Goal: Transaction & Acquisition: Purchase product/service

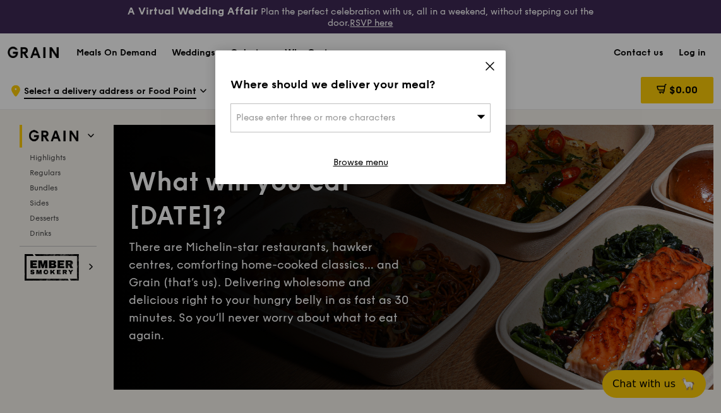
click at [473, 119] on div "Please enter three or more characters" at bounding box center [360, 117] width 260 height 29
type input "438793"
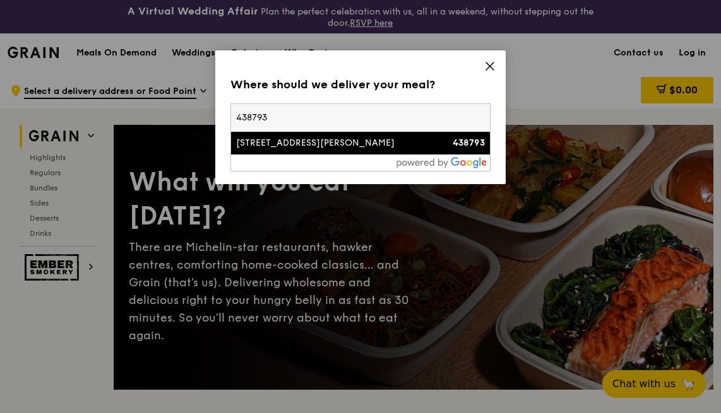
type input "[PERSON_NAME][EMAIL_ADDRESS][PERSON_NAME][DOMAIN_NAME]"
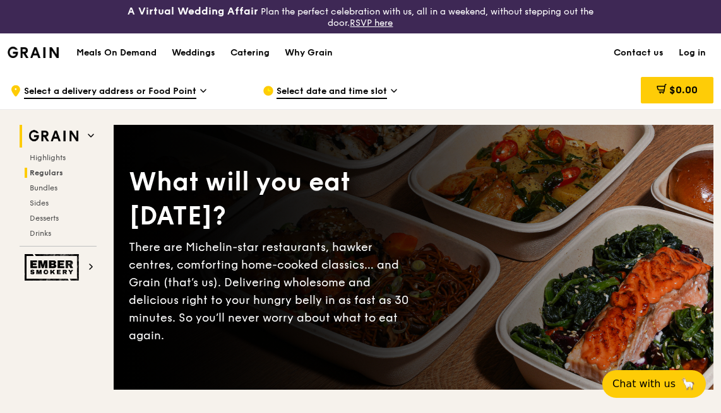
click at [54, 168] on span "Regulars" at bounding box center [46, 172] width 33 height 9
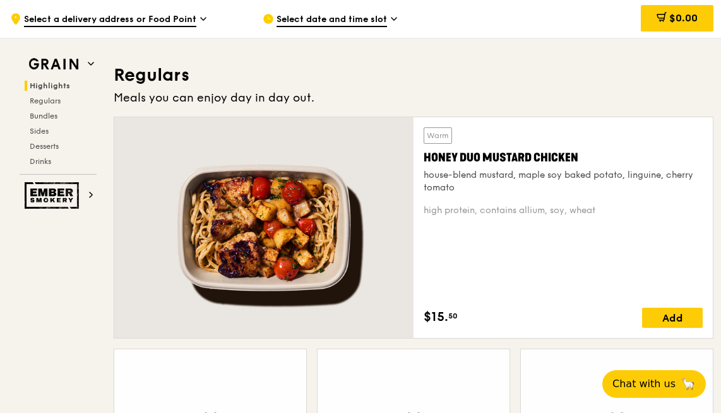
scroll to position [861, 0]
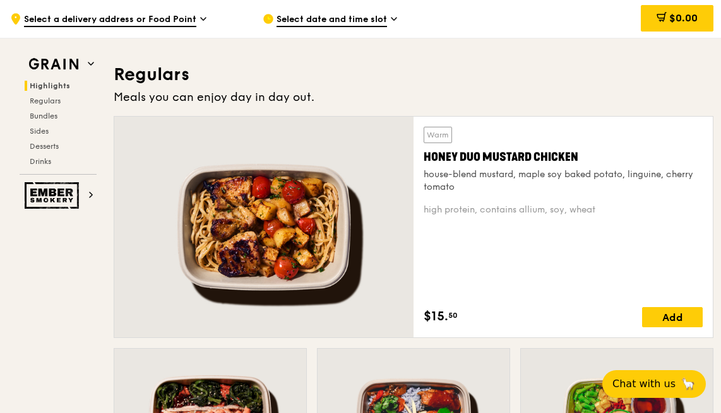
drag, startPoint x: 719, startPoint y: 404, endPoint x: 734, endPoint y: 413, distance: 17.5
click at [576, 68] on h3 "Regulars" at bounding box center [413, 74] width 599 height 23
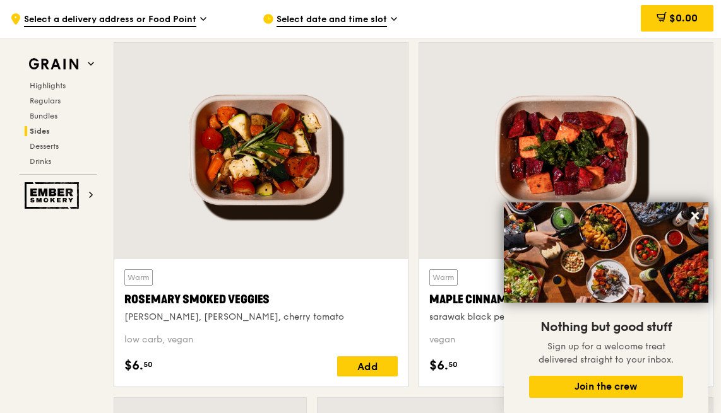
scroll to position [2905, 0]
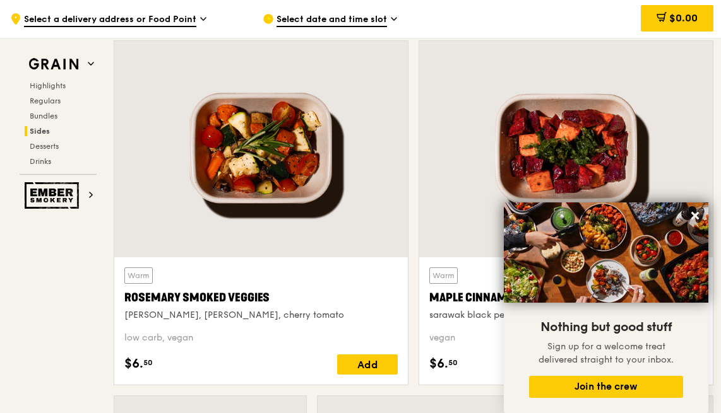
click at [427, 184] on div at bounding box center [565, 149] width 293 height 216
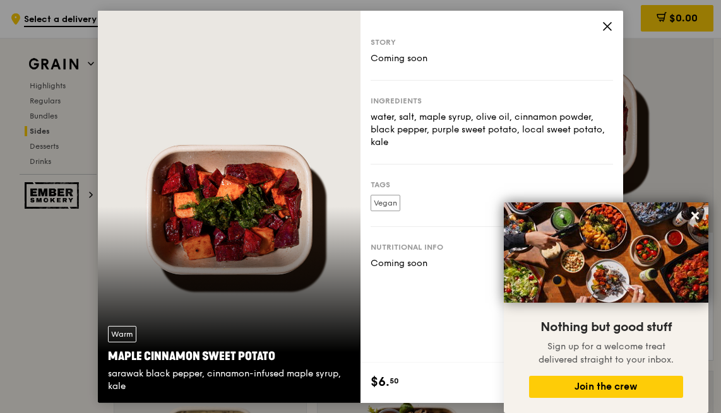
scroll to position [2930, 0]
click at [611, 24] on icon at bounding box center [606, 25] width 11 height 11
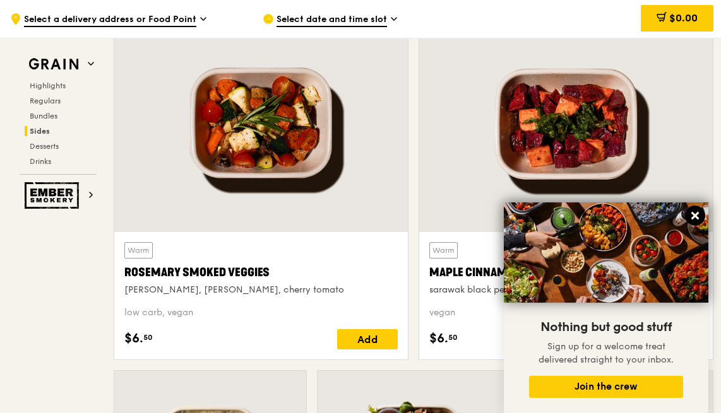
click at [692, 214] on icon at bounding box center [695, 216] width 8 height 8
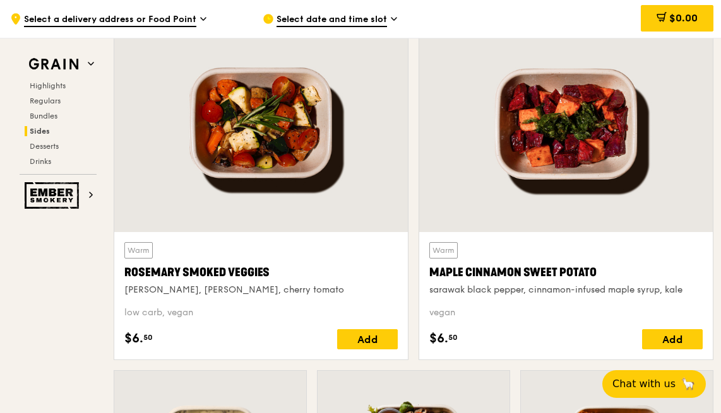
click at [691, 150] on div at bounding box center [565, 124] width 293 height 216
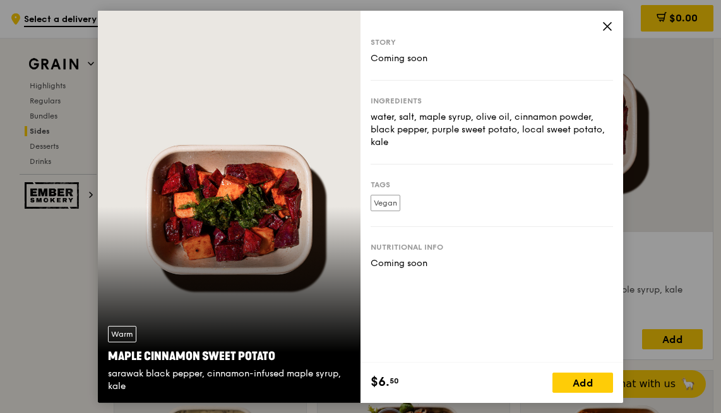
click at [608, 27] on icon at bounding box center [607, 26] width 8 height 8
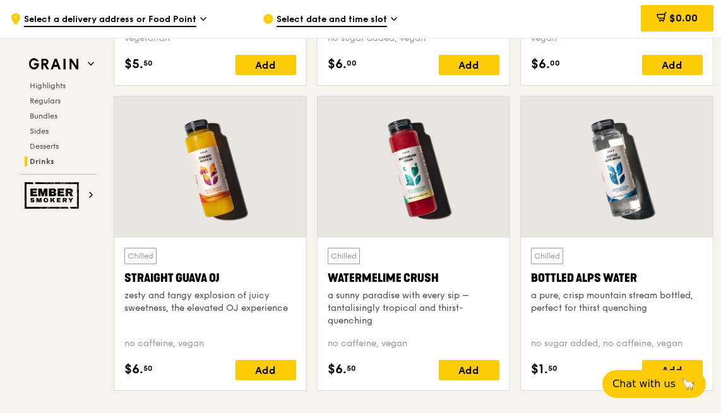
scroll to position [5001, 0]
